Goal: Task Accomplishment & Management: Manage account settings

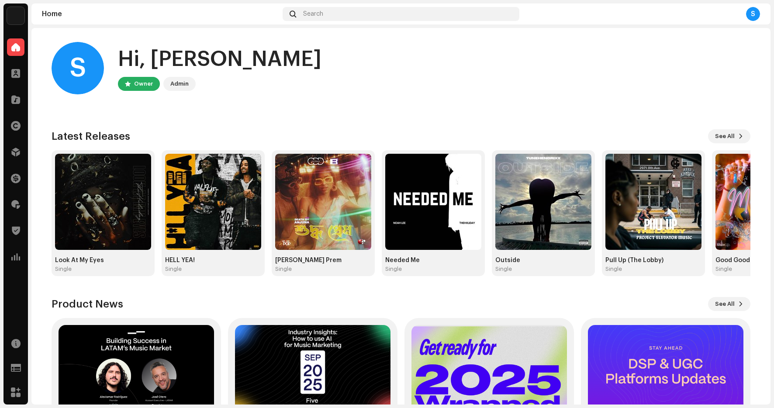
click at [12, 14] on img at bounding box center [15, 15] width 17 height 17
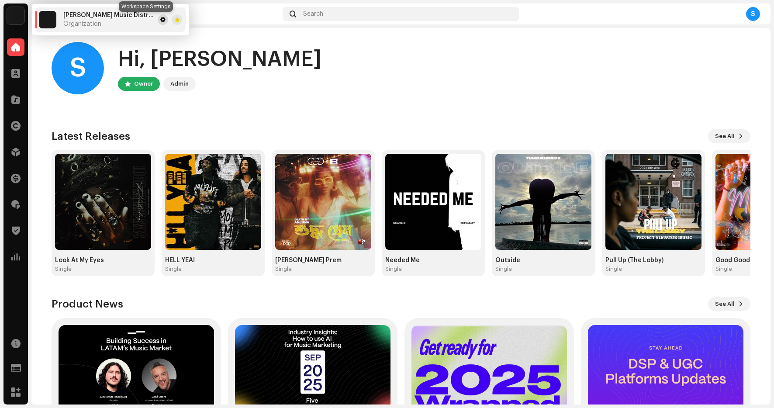
click at [160, 21] on span at bounding box center [162, 19] width 5 height 7
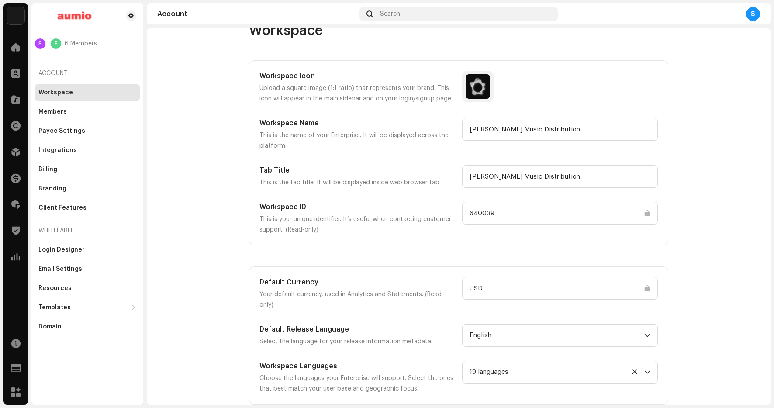
scroll to position [20, 0]
click at [663, 158] on div "Workspace Icon Upload a square image (1:1 ratio) that represents your brand. Th…" at bounding box center [458, 153] width 418 height 184
click at [60, 247] on div "Login Designer" at bounding box center [61, 249] width 46 height 7
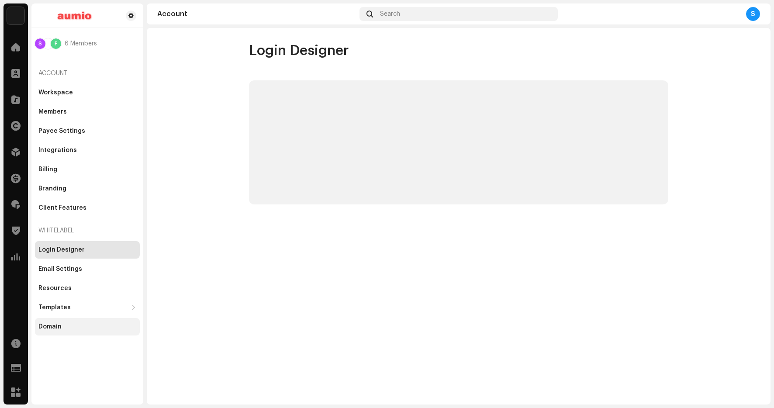
click at [58, 331] on div "Domain" at bounding box center [87, 326] width 105 height 17
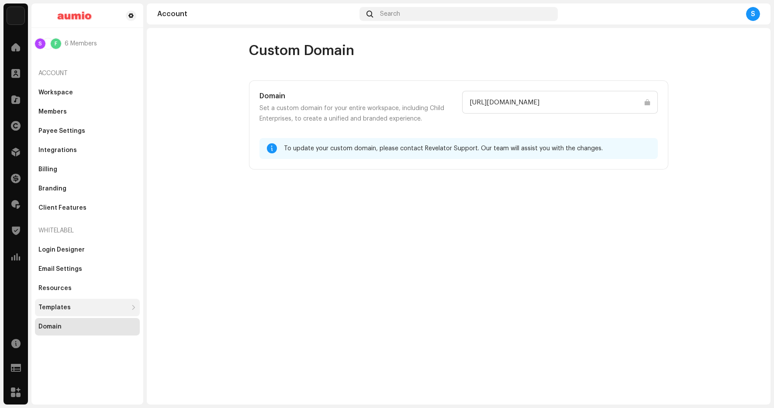
click at [79, 301] on div "Templates" at bounding box center [87, 307] width 105 height 17
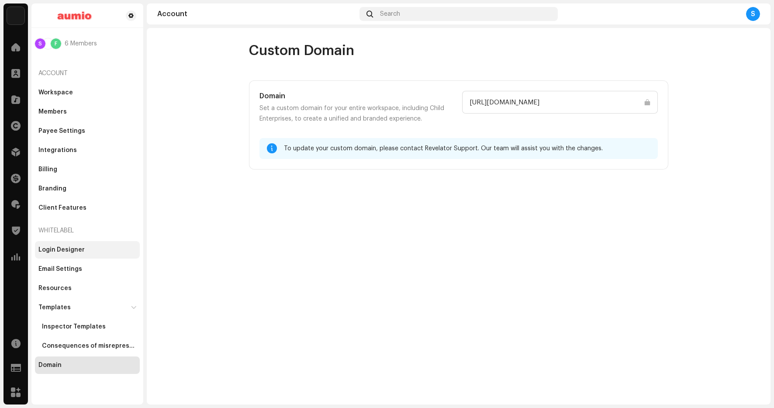
click at [79, 254] on div "Login Designer" at bounding box center [87, 249] width 105 height 17
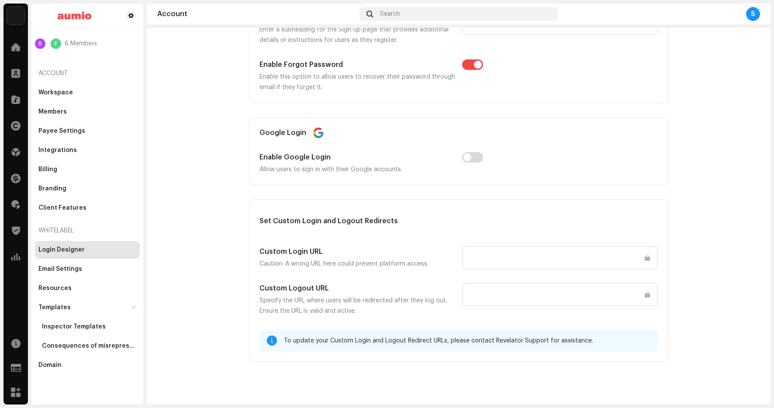
scroll to position [988, 0]
drag, startPoint x: 297, startPoint y: 221, endPoint x: 331, endPoint y: 221, distance: 33.2
click at [326, 221] on h5 "Set Custom Login and Logout Redirects" at bounding box center [458, 221] width 398 height 10
click at [332, 221] on h5 "Set Custom Login and Logout Redirects" at bounding box center [458, 221] width 398 height 10
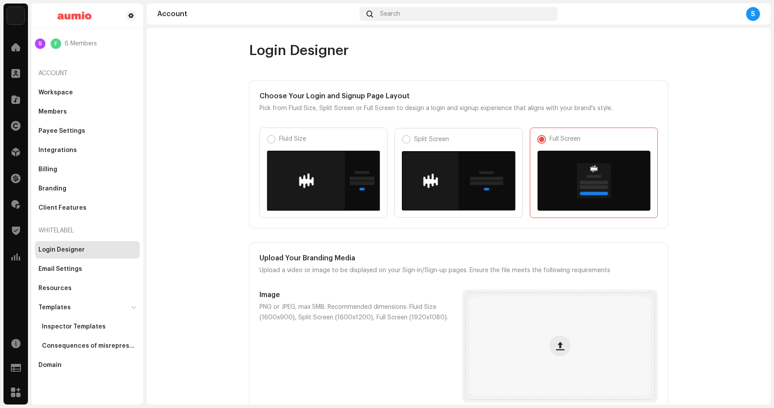
scroll to position [0, 0]
click at [83, 252] on div "Login Designer" at bounding box center [87, 249] width 98 height 7
click at [79, 252] on div "Login Designer" at bounding box center [61, 249] width 46 height 7
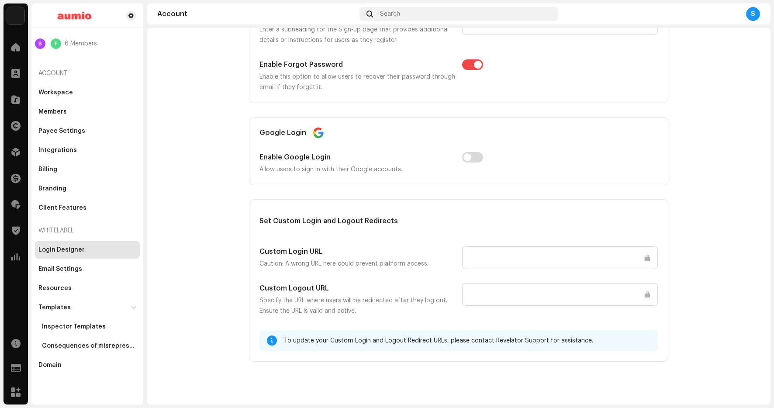
scroll to position [988, 0]
click at [514, 246] on input "text" at bounding box center [560, 257] width 196 height 23
click at [514, 250] on input "text" at bounding box center [560, 257] width 196 height 23
click at [501, 292] on input "text" at bounding box center [560, 294] width 196 height 23
click at [479, 256] on input "text" at bounding box center [560, 257] width 196 height 23
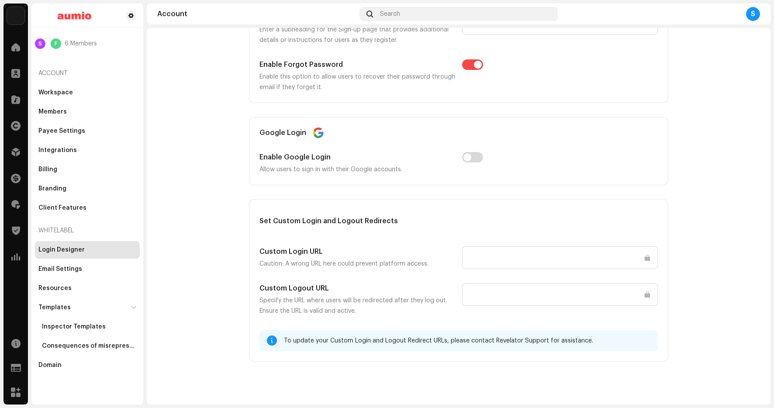
click at [479, 256] on input "text" at bounding box center [560, 257] width 196 height 23
click at [83, 273] on div "Email Settings" at bounding box center [87, 268] width 105 height 17
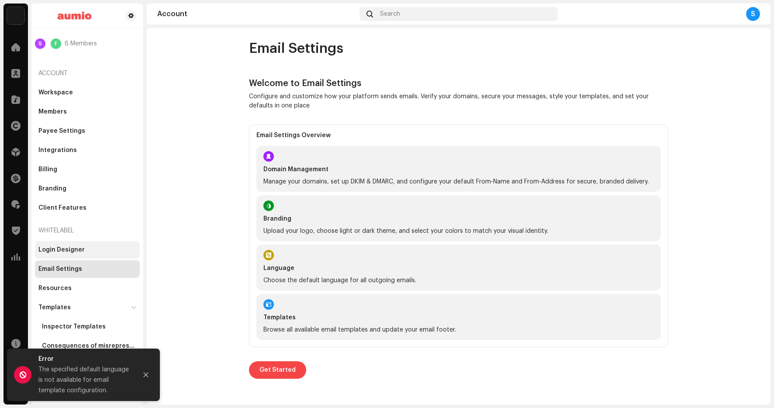
scroll to position [2, 0]
click at [67, 250] on div "Login Designer" at bounding box center [61, 249] width 46 height 7
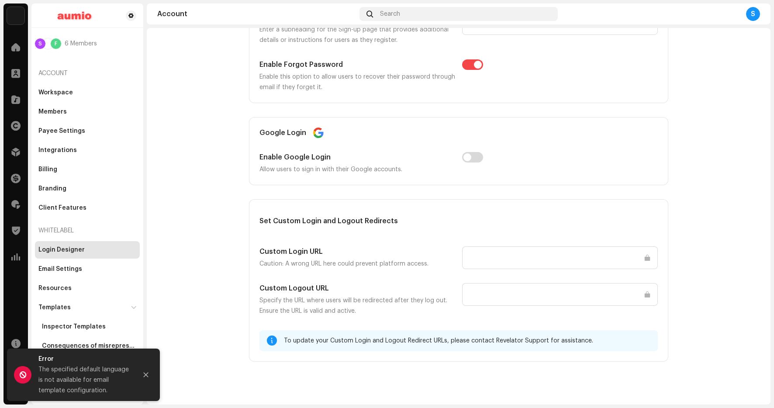
scroll to position [983, 0]
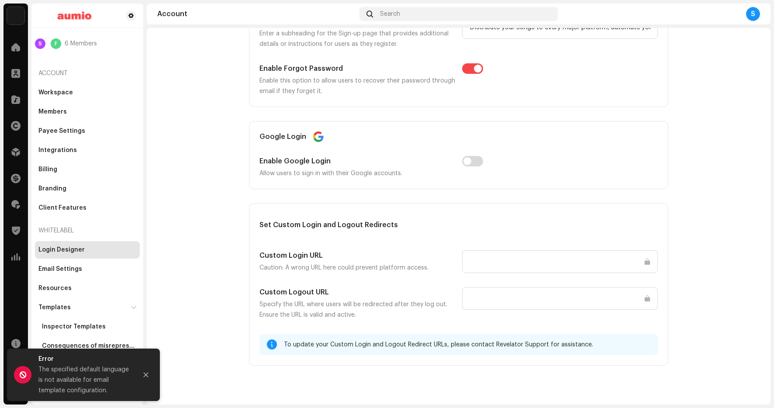
drag, startPoint x: 479, startPoint y: 346, endPoint x: 530, endPoint y: 349, distance: 51.2
click at [530, 349] on div "To update your Custom Login and Logout Redirect URLs, please contact Revelator …" at bounding box center [467, 344] width 367 height 10
click at [147, 377] on icon "Close" at bounding box center [146, 375] width 6 height 6
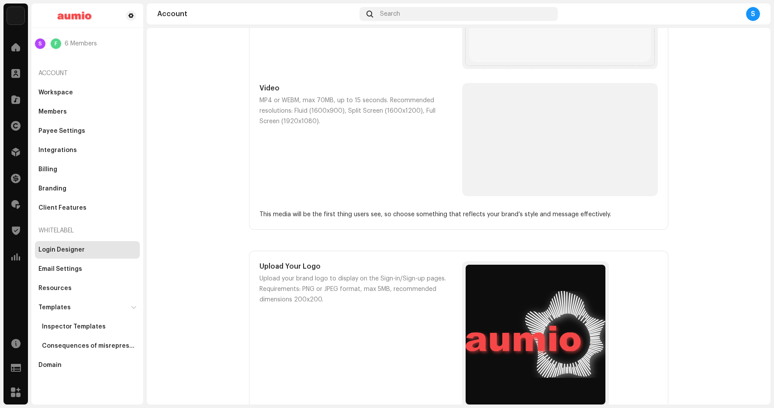
scroll to position [512, 0]
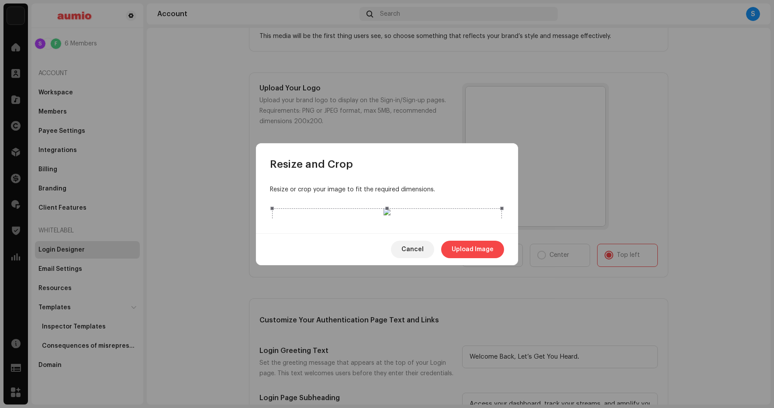
drag, startPoint x: 387, startPoint y: 325, endPoint x: 384, endPoint y: 266, distance: 59.5
click at [384, 374] on span at bounding box center [387, 379] width 220 height 10
drag, startPoint x: 386, startPoint y: 96, endPoint x: 392, endPoint y: 158, distance: 62.3
click at [392, 266] on span at bounding box center [387, 271] width 220 height 10
click at [467, 258] on span "Upload Image" at bounding box center [473, 249] width 42 height 17
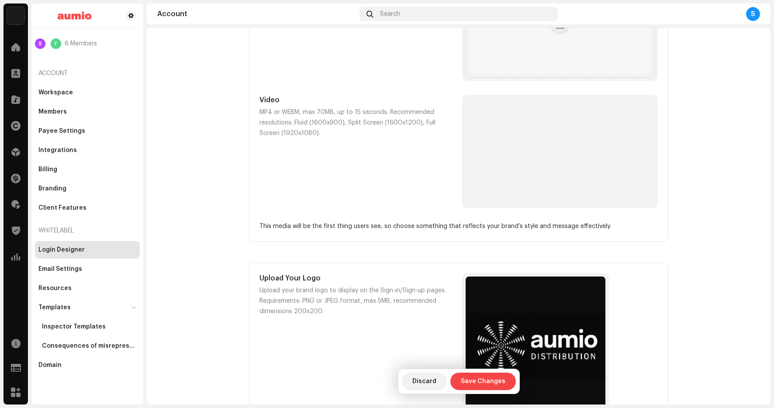
scroll to position [223, 0]
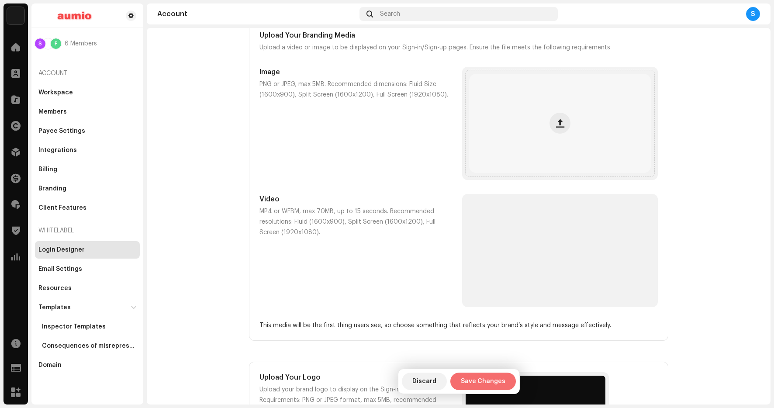
click at [488, 380] on span "Save Changes" at bounding box center [483, 381] width 45 height 17
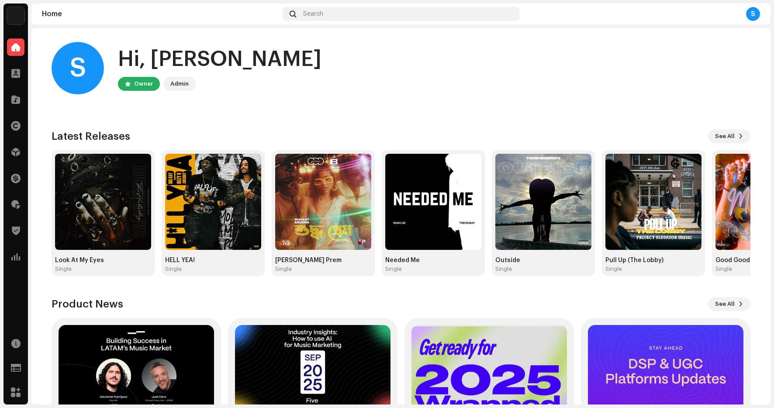
click at [749, 19] on div "S" at bounding box center [753, 14] width 14 height 14
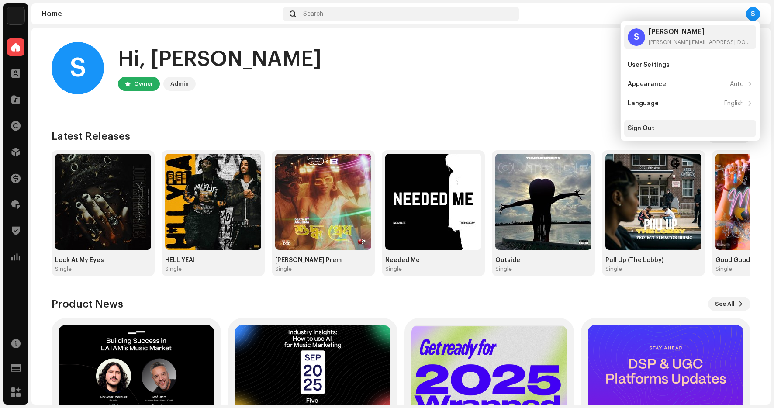
click at [674, 126] on div "Sign Out" at bounding box center [690, 128] width 125 height 7
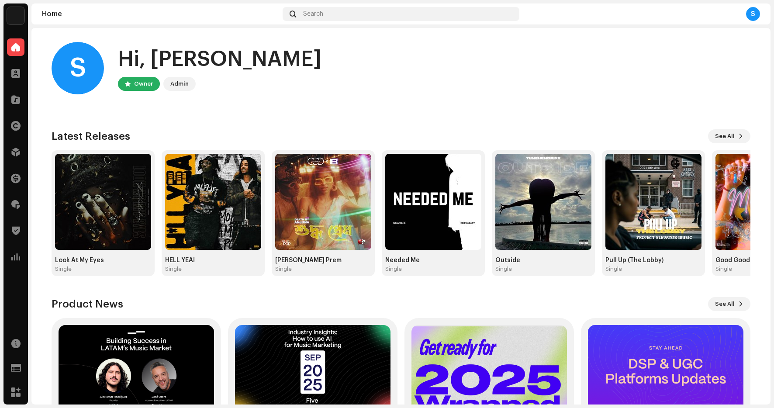
click at [18, 17] on img at bounding box center [15, 15] width 17 height 17
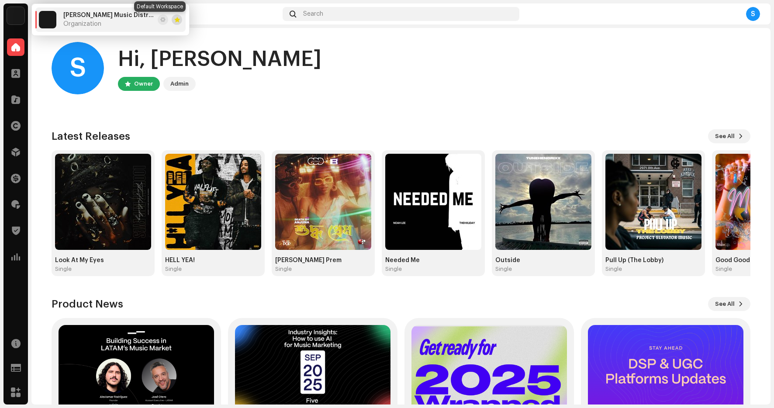
click at [172, 21] on button at bounding box center [177, 19] width 10 height 10
click at [160, 20] on span at bounding box center [162, 19] width 5 height 7
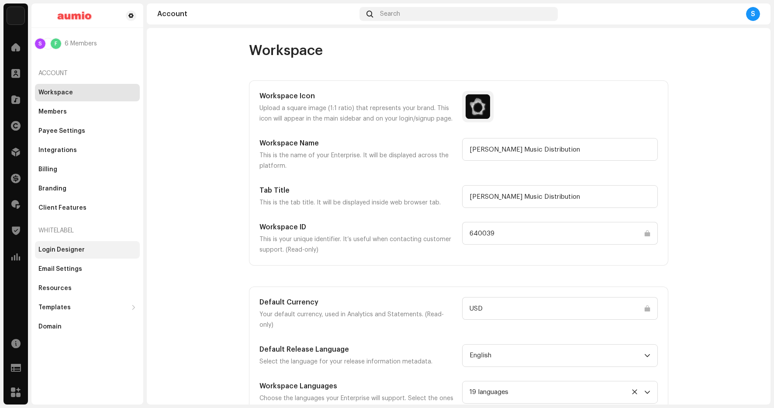
click at [71, 252] on div "Login Designer" at bounding box center [61, 249] width 46 height 7
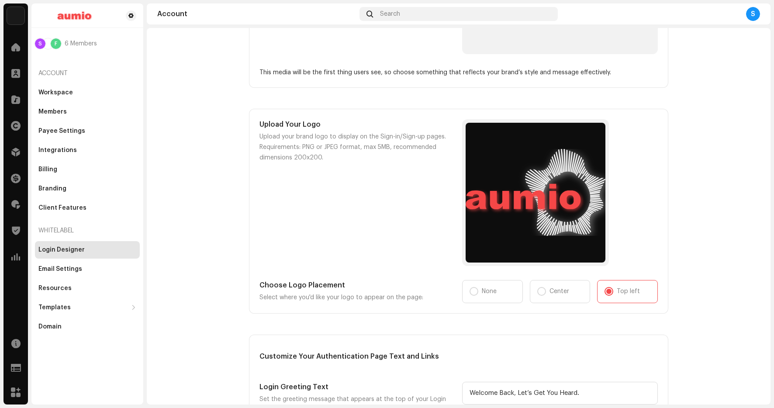
scroll to position [516, 0]
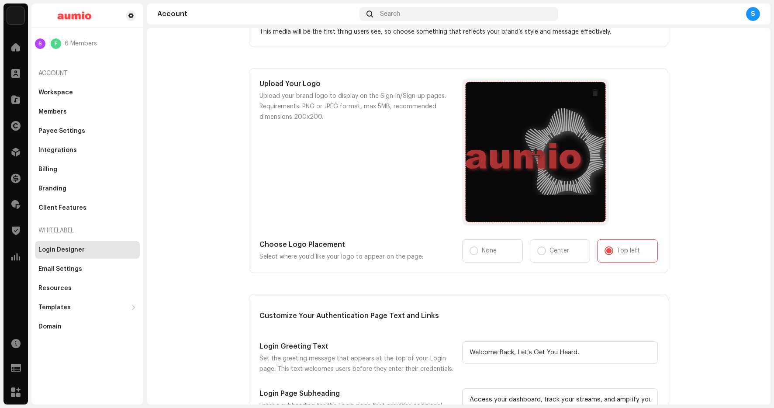
click at [532, 150] on span at bounding box center [536, 152] width 8 height 7
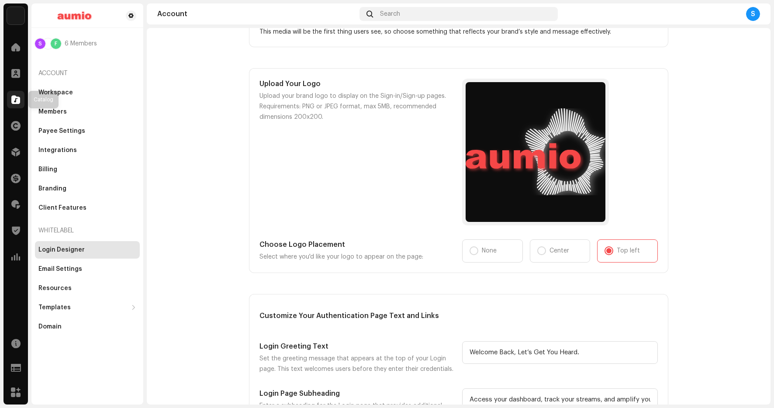
click at [16, 104] on div at bounding box center [15, 99] width 17 height 17
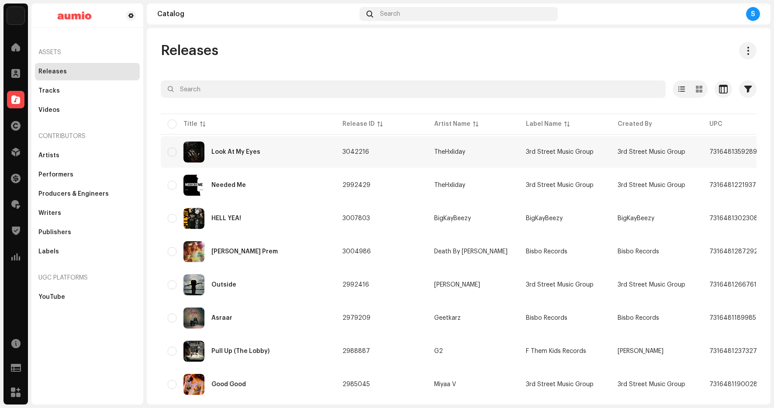
click at [227, 150] on div "Look At My Eyes" at bounding box center [235, 152] width 49 height 6
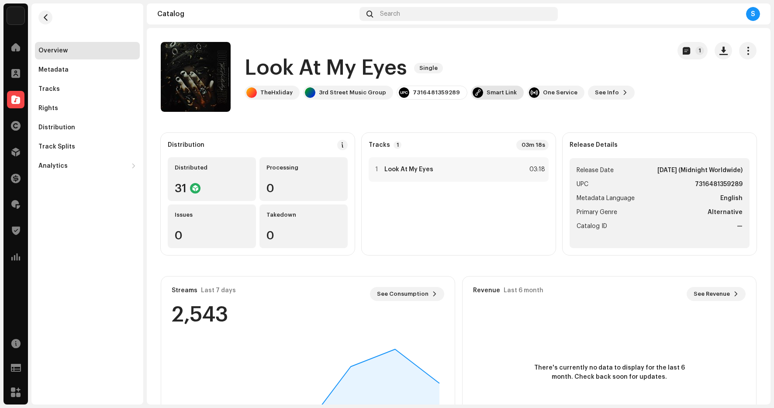
click at [500, 90] on div "Smart Link" at bounding box center [502, 92] width 30 height 7
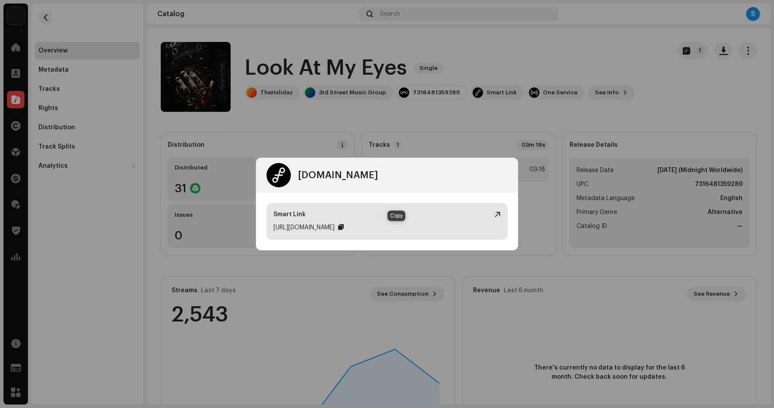
click at [344, 226] on div at bounding box center [341, 227] width 6 height 7
